Goal: Transaction & Acquisition: Purchase product/service

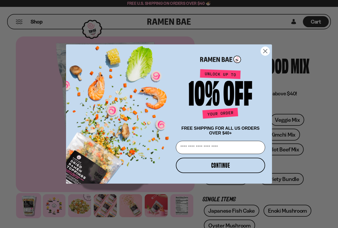
click at [266, 51] on icon "Close dialog" at bounding box center [265, 51] width 4 height 4
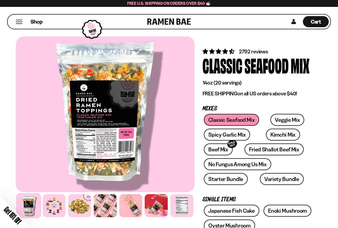
click at [263, 61] on circle "Close dialog" at bounding box center [265, 65] width 9 height 9
click at [263, 51] on span "2792 reviews" at bounding box center [253, 51] width 29 height 6
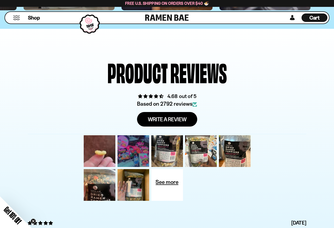
scroll to position [1648, 0]
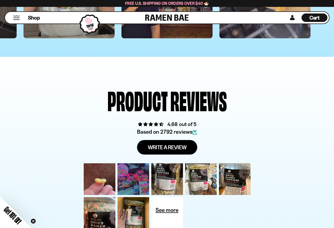
click at [15, 19] on button "Mobile Menu Trigger" at bounding box center [16, 18] width 7 height 4
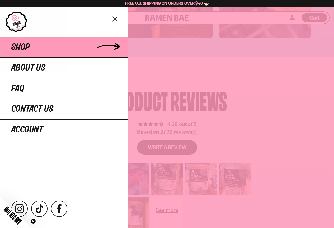
click at [23, 39] on link "Shop" at bounding box center [64, 47] width 128 height 21
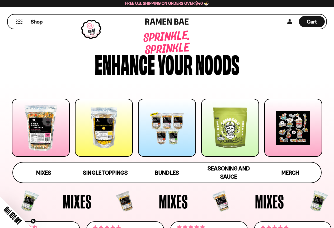
click at [118, 141] on div at bounding box center [104, 128] width 58 height 58
click at [38, 173] on span "Mixes" at bounding box center [43, 172] width 15 height 7
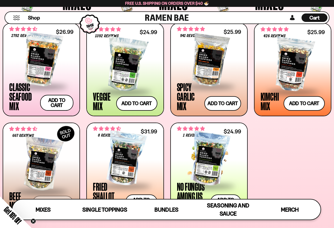
scroll to position [190, 0]
